Goal: Check status

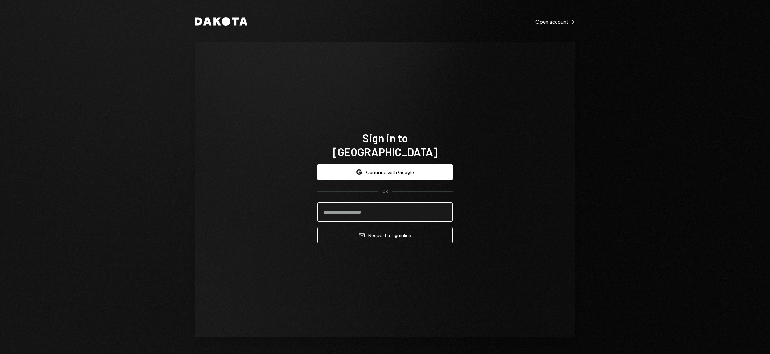
click at [359, 208] on input "email" at bounding box center [384, 211] width 135 height 19
type input "**********"
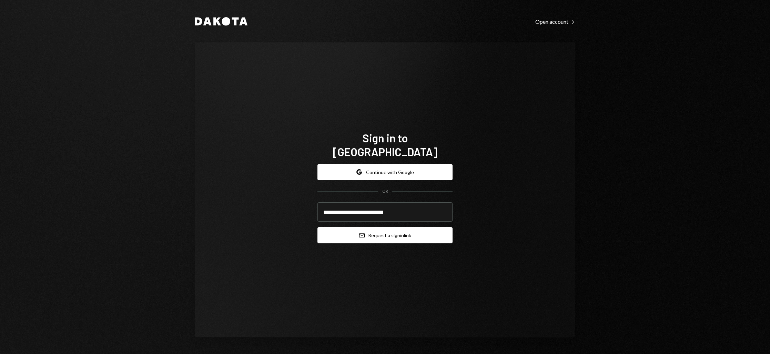
click at [363, 233] on icon "Email" at bounding box center [362, 236] width 6 height 6
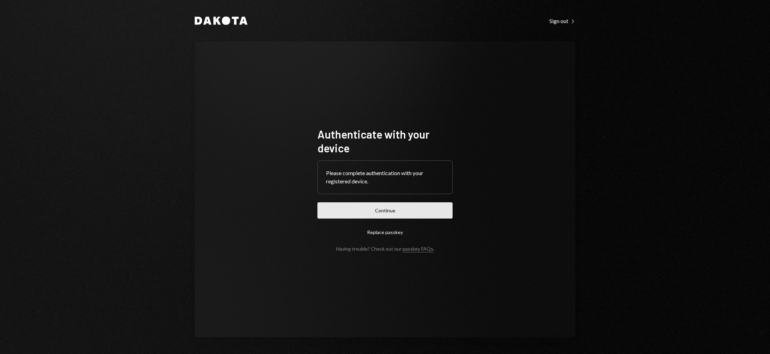
click at [380, 207] on button "Continue" at bounding box center [384, 210] width 135 height 16
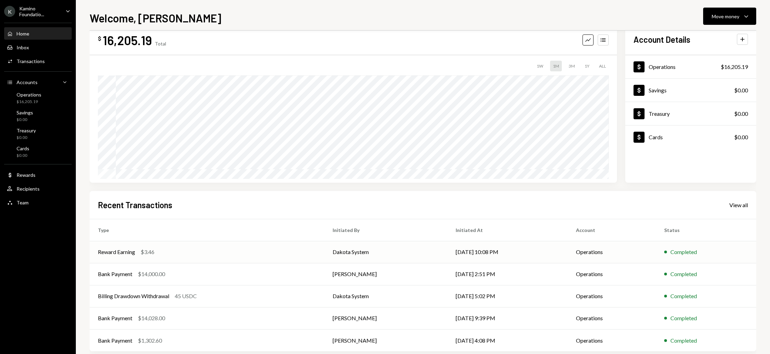
scroll to position [29, 0]
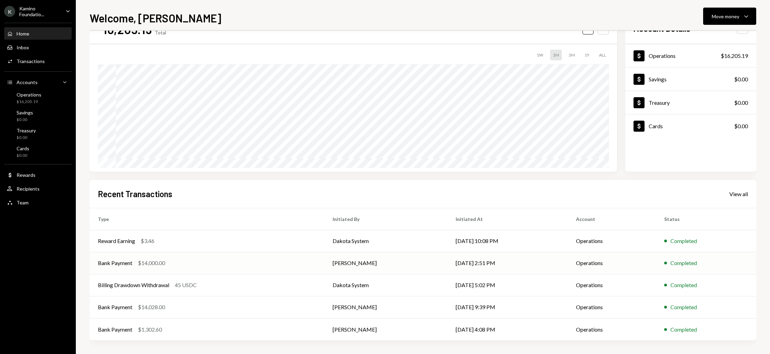
click at [130, 263] on div "Bank Payment" at bounding box center [115, 263] width 34 height 8
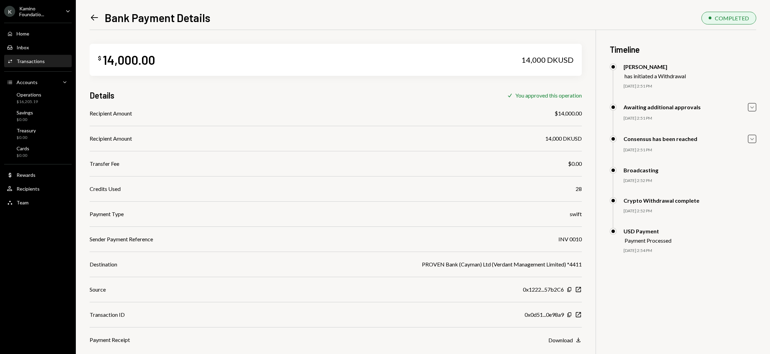
scroll to position [30, 0]
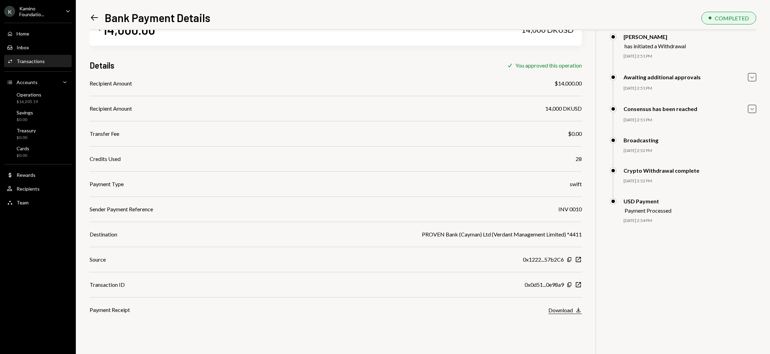
click at [564, 310] on div "Download" at bounding box center [560, 310] width 24 height 7
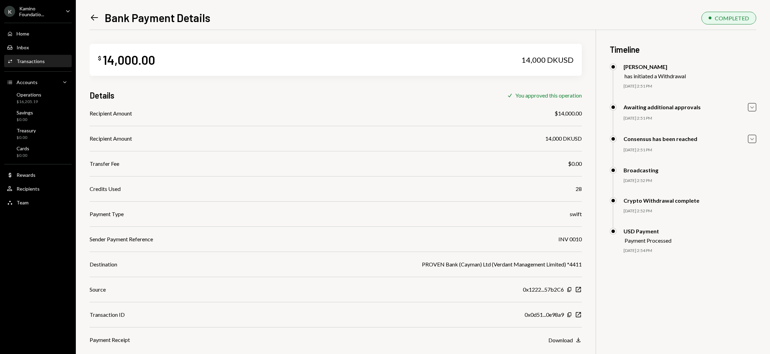
click at [95, 18] on icon "Left Arrow" at bounding box center [95, 18] width 10 height 10
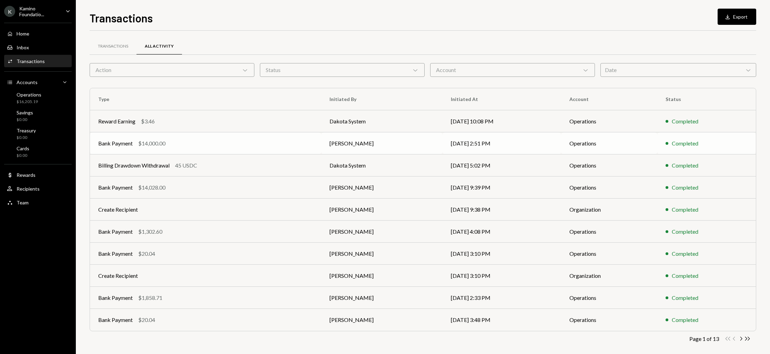
scroll to position [6, 0]
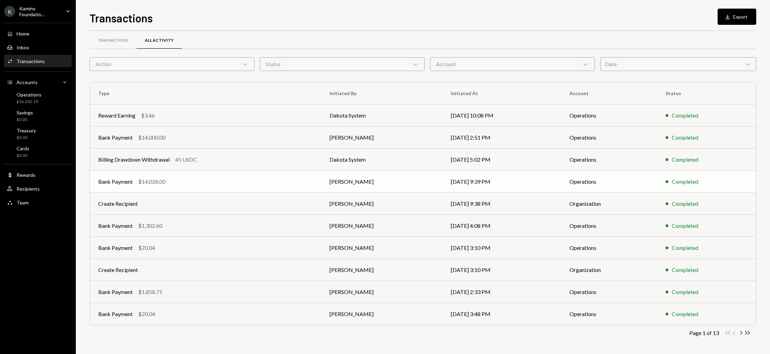
click at [153, 181] on div "$14,028.00" at bounding box center [151, 181] width 27 height 8
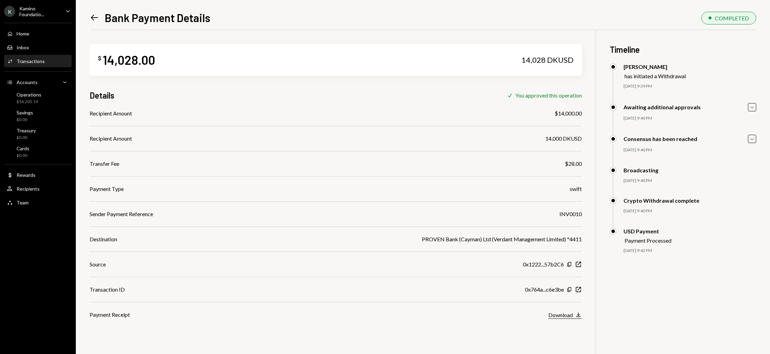
click at [562, 314] on div "Download" at bounding box center [560, 315] width 24 height 7
